Goal: Browse casually

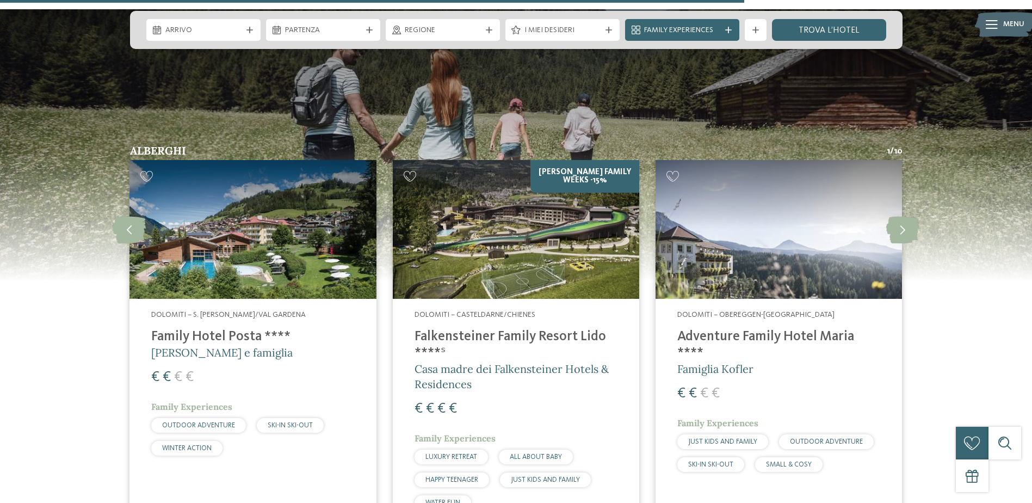
scroll to position [1632, 0]
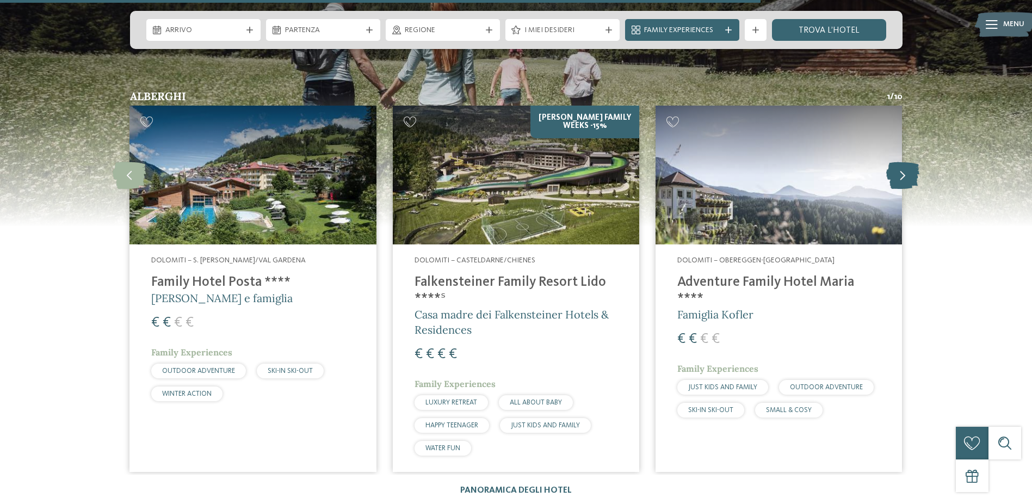
click at [905, 181] on icon at bounding box center [902, 175] width 33 height 27
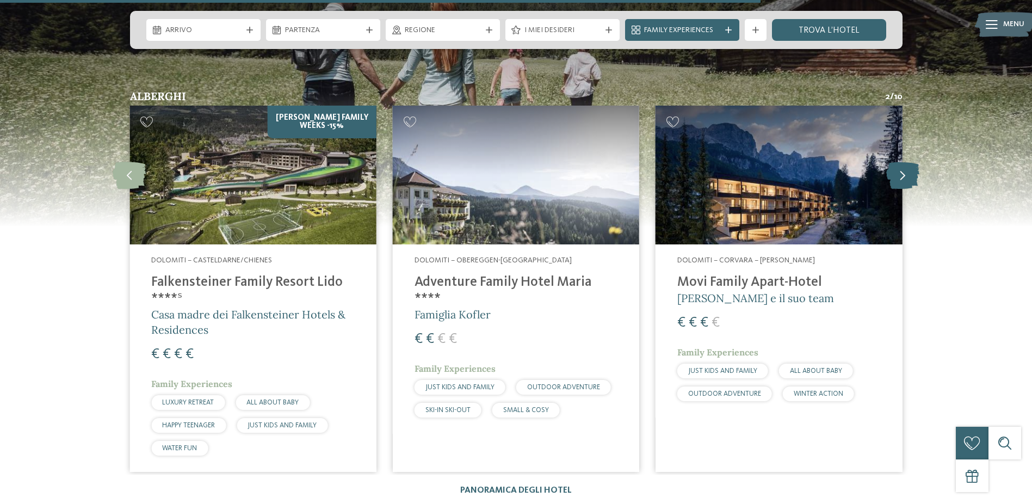
click at [905, 181] on icon at bounding box center [902, 175] width 33 height 27
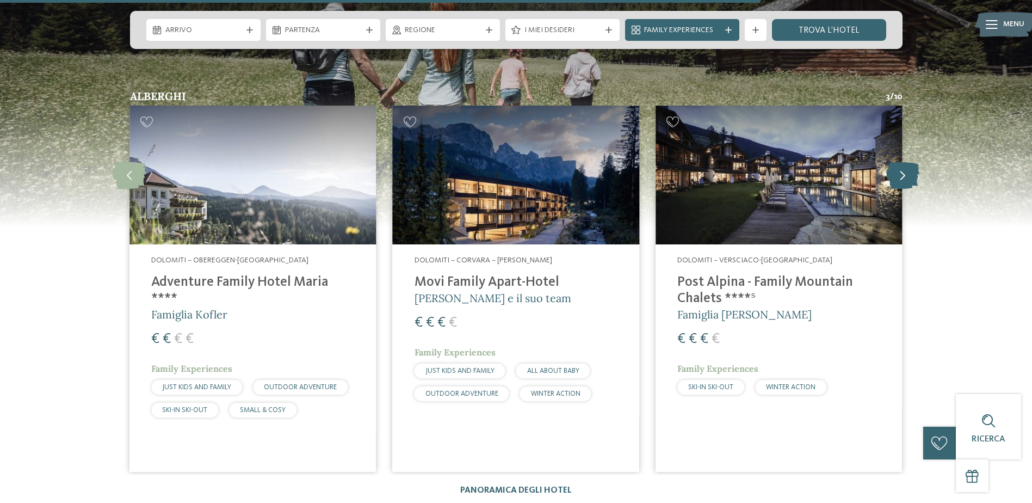
click at [905, 181] on icon at bounding box center [902, 175] width 33 height 27
click at [555, 69] on img at bounding box center [516, 90] width 1032 height 272
click at [904, 175] on icon at bounding box center [902, 175] width 33 height 27
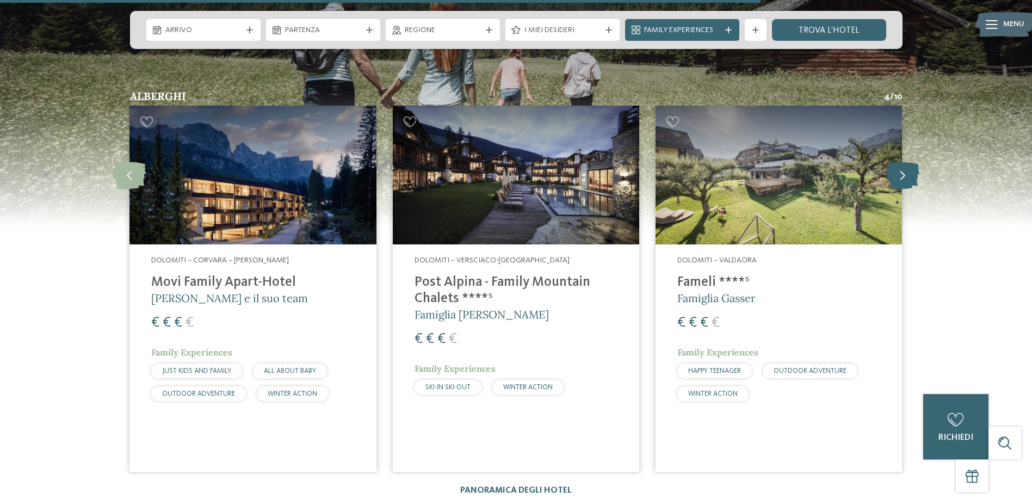
click at [897, 177] on icon at bounding box center [902, 175] width 33 height 27
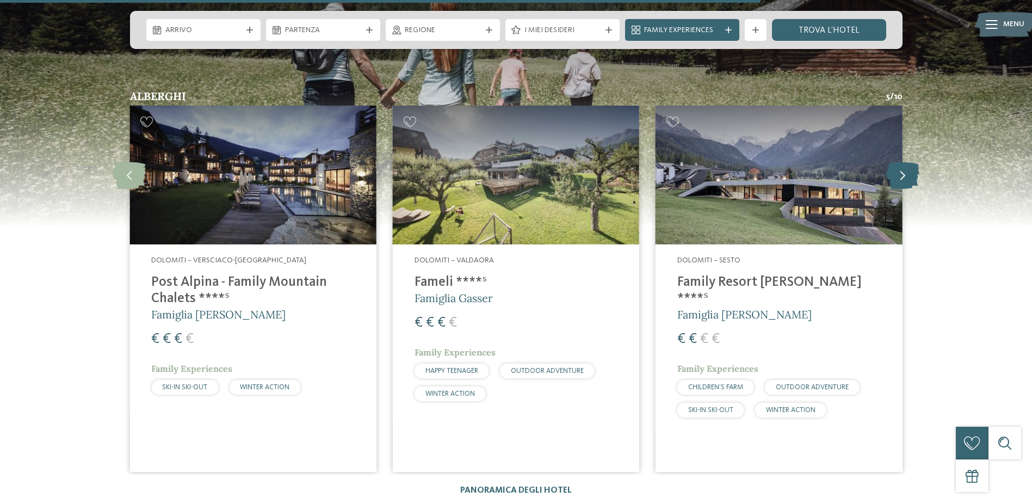
click at [897, 177] on icon at bounding box center [902, 175] width 33 height 27
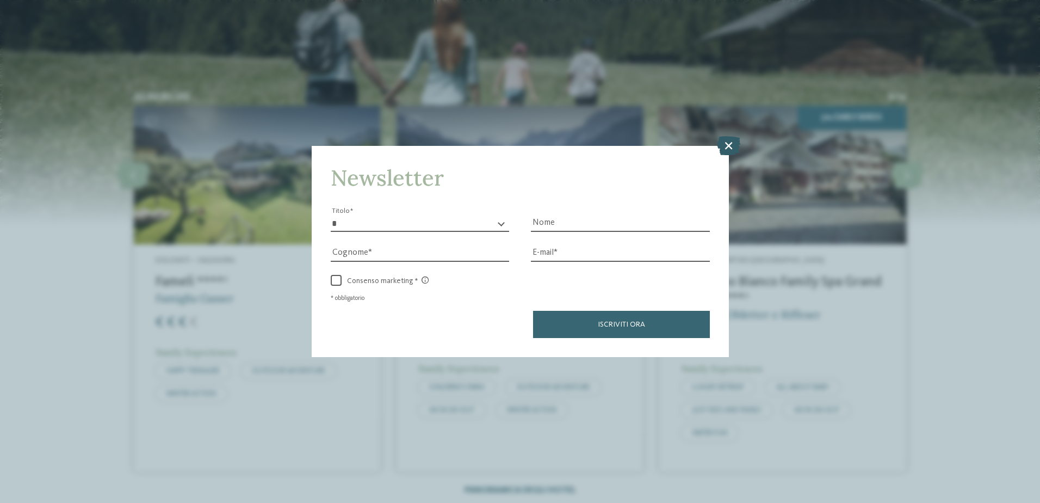
click at [731, 145] on icon at bounding box center [728, 144] width 23 height 19
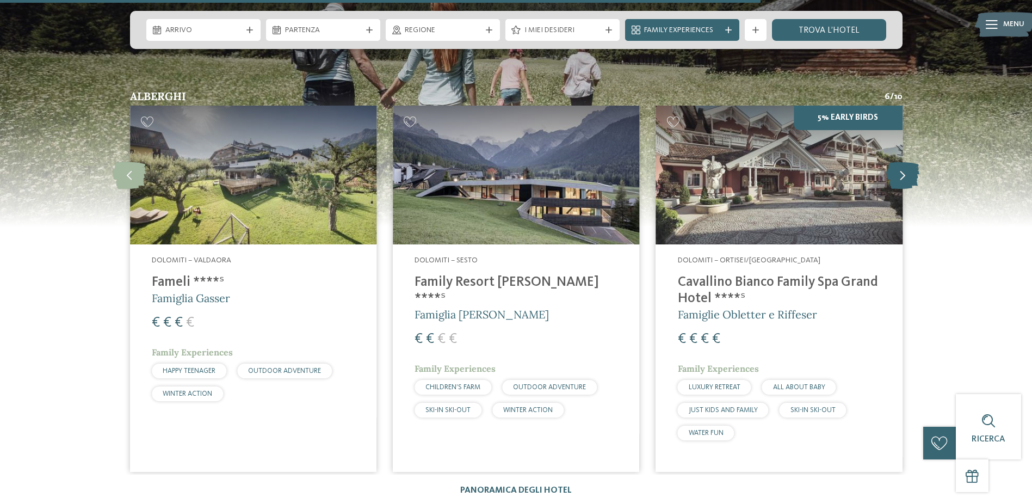
click at [898, 172] on icon at bounding box center [902, 175] width 33 height 27
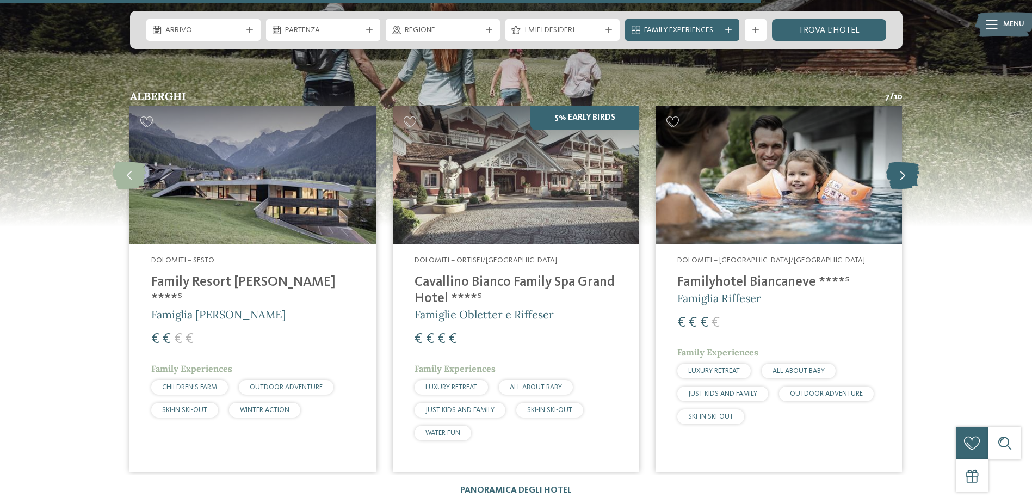
click at [898, 172] on icon at bounding box center [902, 175] width 33 height 27
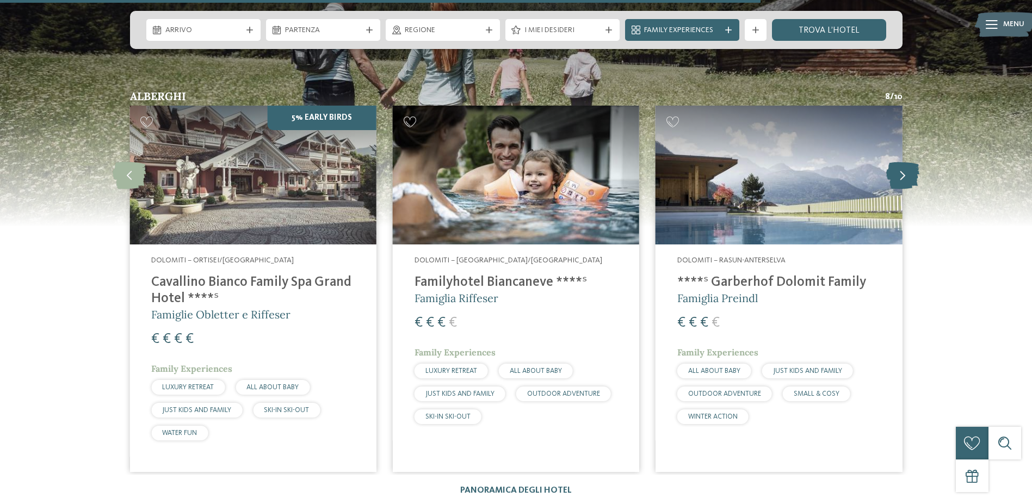
click at [904, 186] on icon at bounding box center [902, 175] width 33 height 27
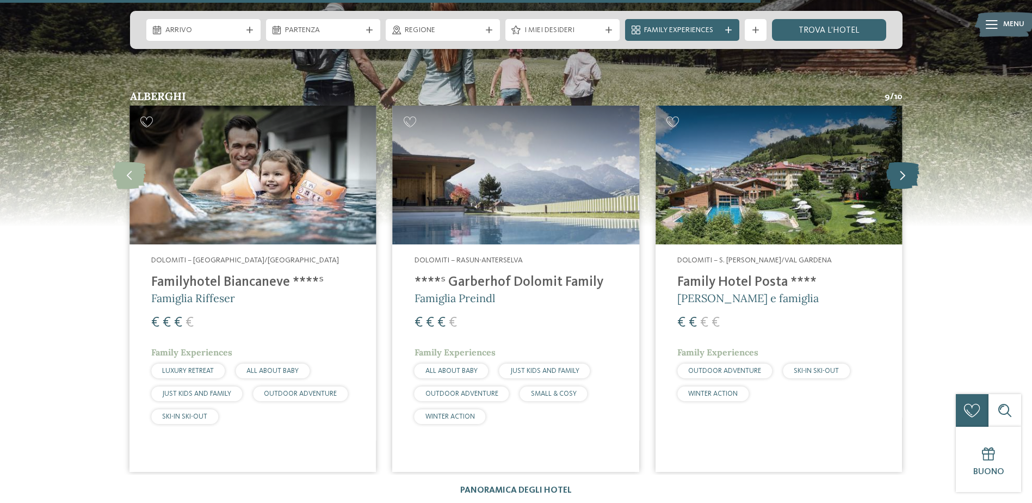
click at [904, 185] on icon at bounding box center [902, 175] width 33 height 27
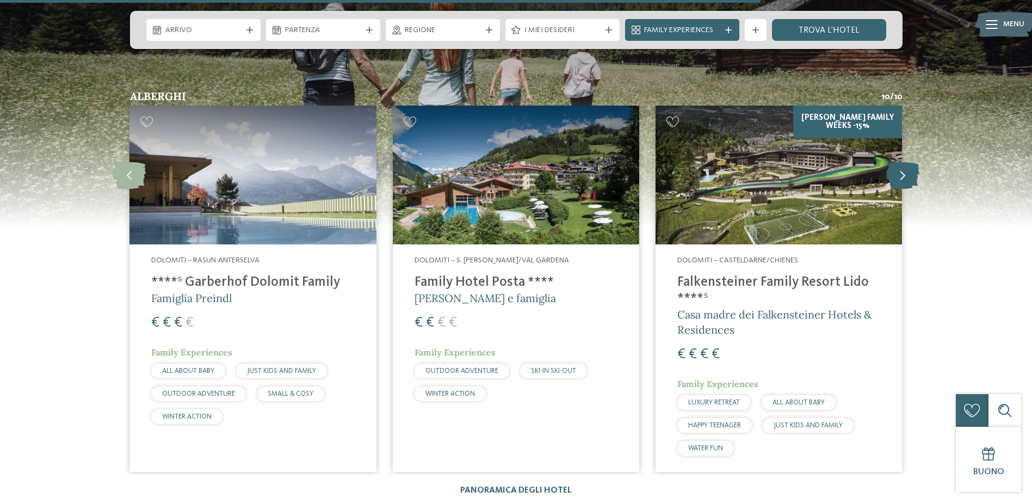
click at [901, 170] on icon at bounding box center [902, 175] width 33 height 27
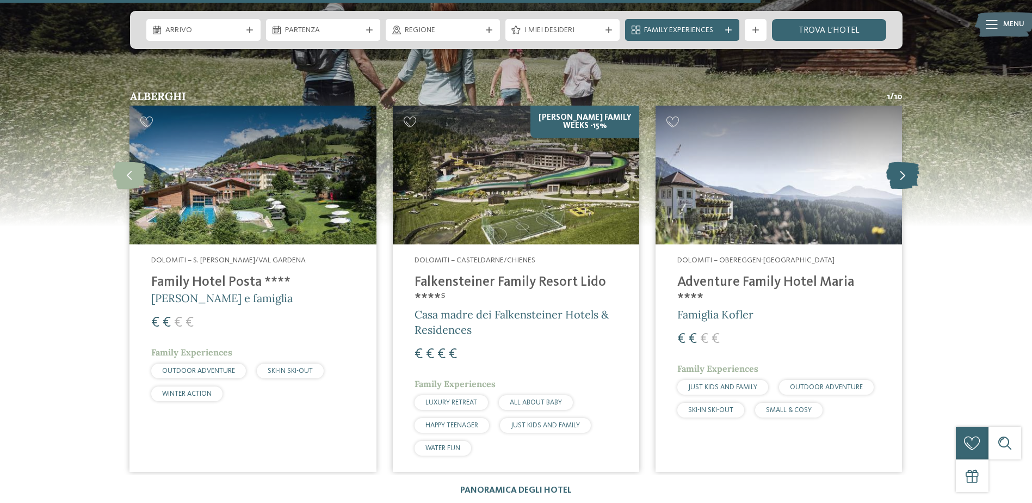
click at [900, 169] on icon at bounding box center [902, 175] width 33 height 27
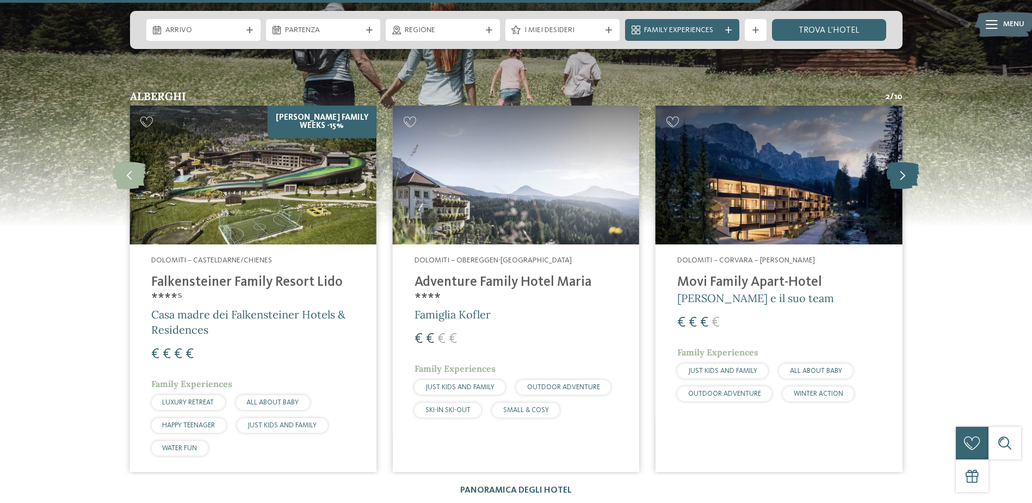
click at [907, 177] on icon at bounding box center [902, 175] width 33 height 27
